Goal: Use online tool/utility: Utilize a website feature to perform a specific function

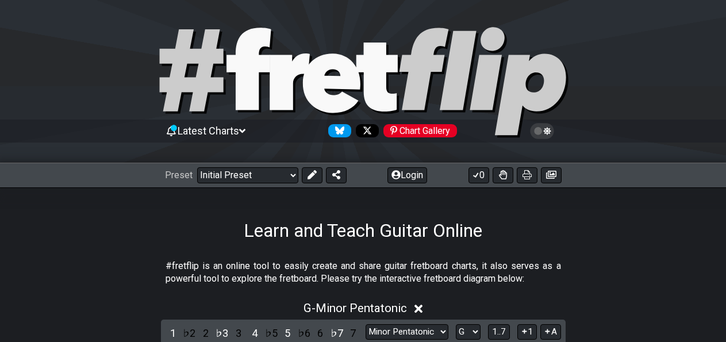
scroll to position [239, 0]
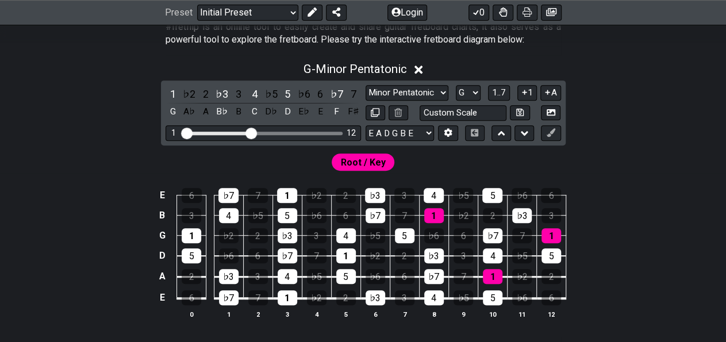
click at [366, 85] on select "Minor Pentatonic Click to edit Minor Pentatonic Major Pentatonic Minor Blues Ma…" at bounding box center [407, 93] width 83 height 16
click at [456, 85] on select "A♭ A A♯ B♭ B C C♯ D♭ D D♯ E♭ E F F♯ G♭ G G♯" at bounding box center [468, 93] width 25 height 16
select select "C"
click option "C" at bounding box center [0, 0] width 0 height 0
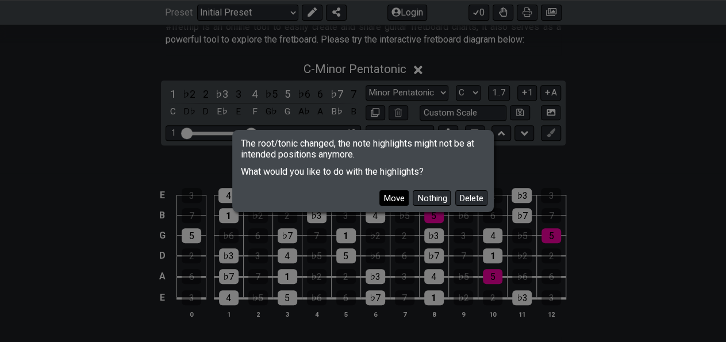
click at [406, 199] on button "Move" at bounding box center [393, 198] width 29 height 16
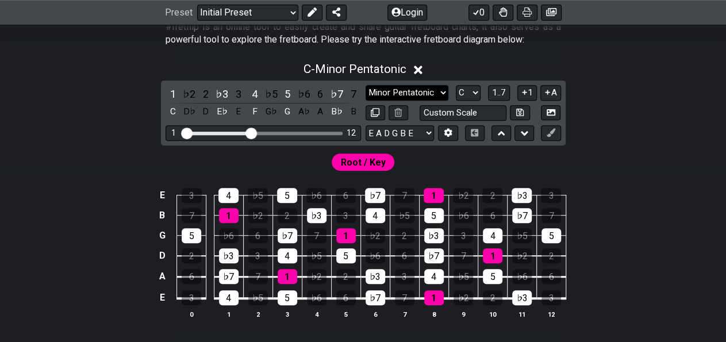
click at [366, 85] on select "Minor Pentatonic Click to edit Minor Pentatonic Major Pentatonic Minor Blues Ma…" at bounding box center [407, 93] width 83 height 16
select select "Major Pentatonic"
click option "Major Pentatonic" at bounding box center [0, 0] width 0 height 0
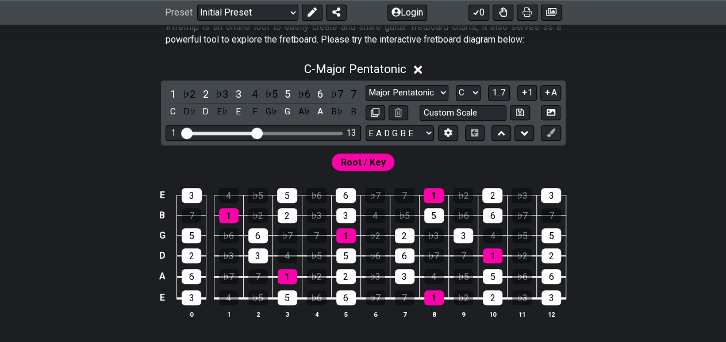
click at [256, 132] on input "Visible fret range" at bounding box center [263, 132] width 163 height 0
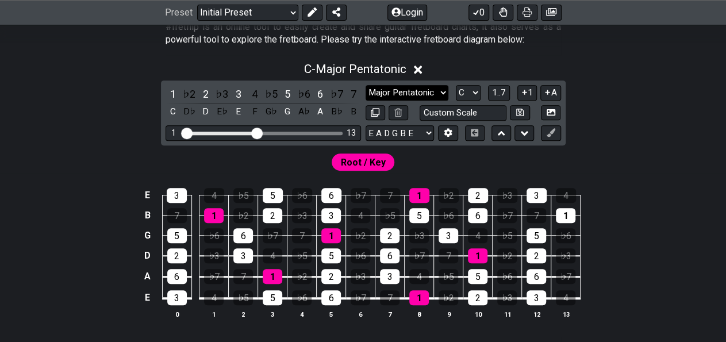
click at [366, 85] on select "Minor Pentatonic Click to edit Minor Pentatonic Major Pentatonic Minor Blues Ma…" at bounding box center [407, 93] width 83 height 16
click at [456, 85] on select "A♭ A A♯ B♭ B C C♯ D♭ D D♯ E♭ E F F♯ G♭ G G♯" at bounding box center [468, 93] width 25 height 16
select select "A"
click option "A" at bounding box center [0, 0] width 0 height 0
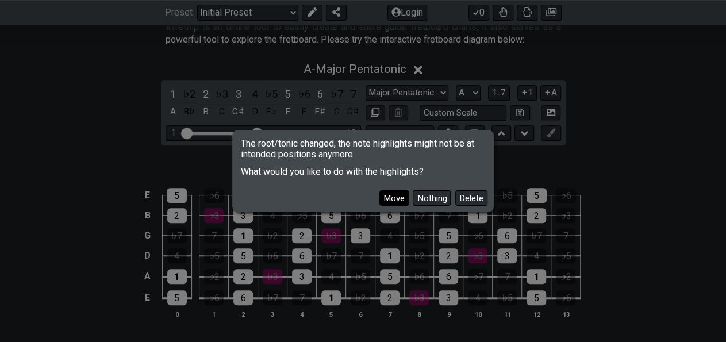
click at [397, 194] on button "Move" at bounding box center [393, 198] width 29 height 16
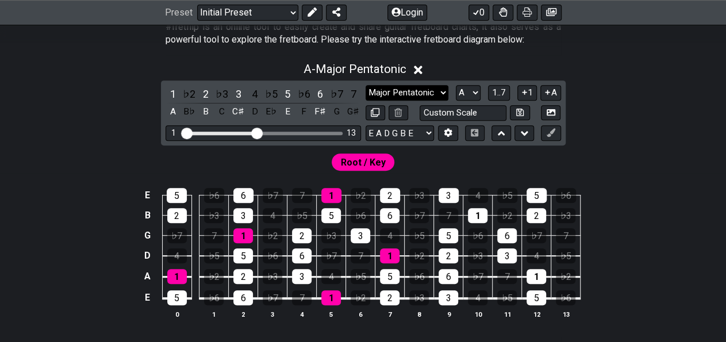
click at [366, 85] on select "Minor Pentatonic Click to edit Minor Pentatonic Major Pentatonic Minor Blues Ma…" at bounding box center [407, 93] width 83 height 16
select select "Minor Pentatonic"
click option "Minor Pentatonic" at bounding box center [0, 0] width 0 height 0
